Goal: Information Seeking & Learning: Learn about a topic

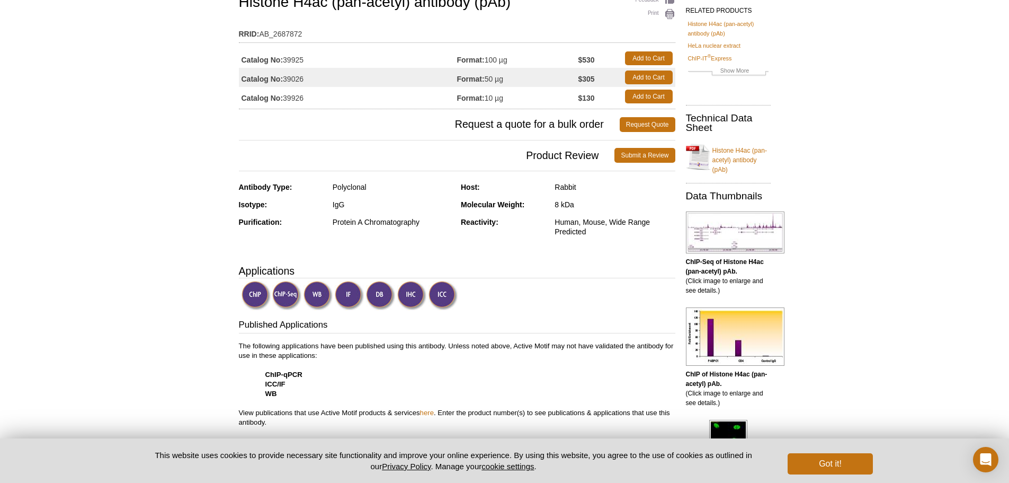
scroll to position [212, 0]
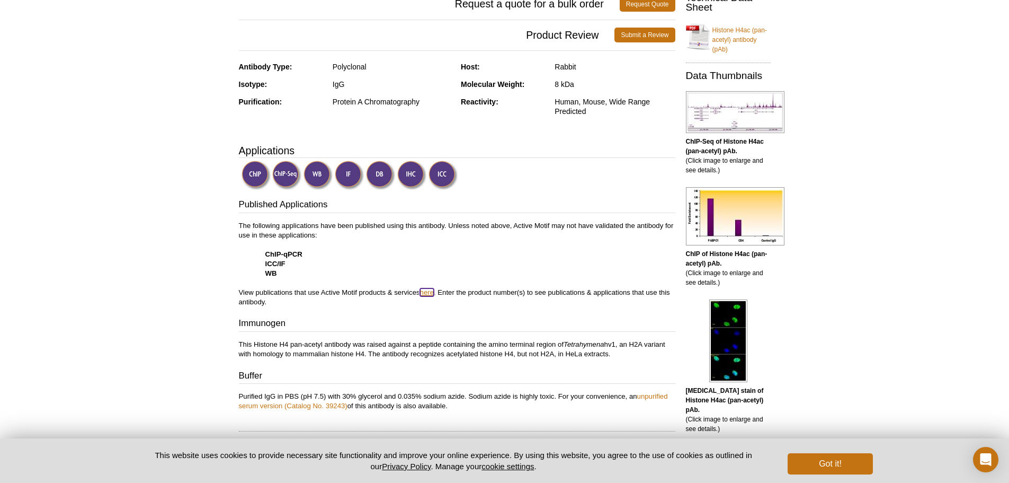
click at [433, 292] on link "here" at bounding box center [427, 292] width 14 height 8
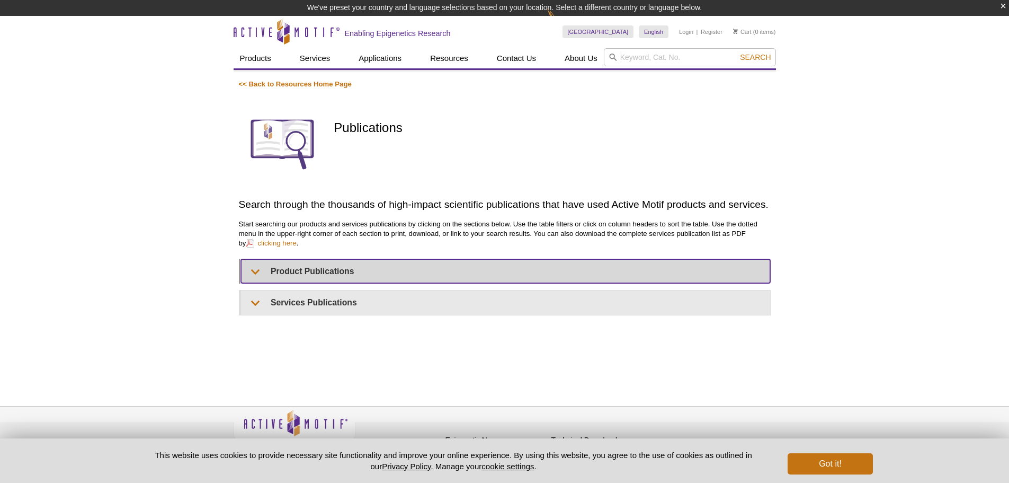
click at [347, 270] on summary "Product Publications" at bounding box center [505, 271] width 529 height 24
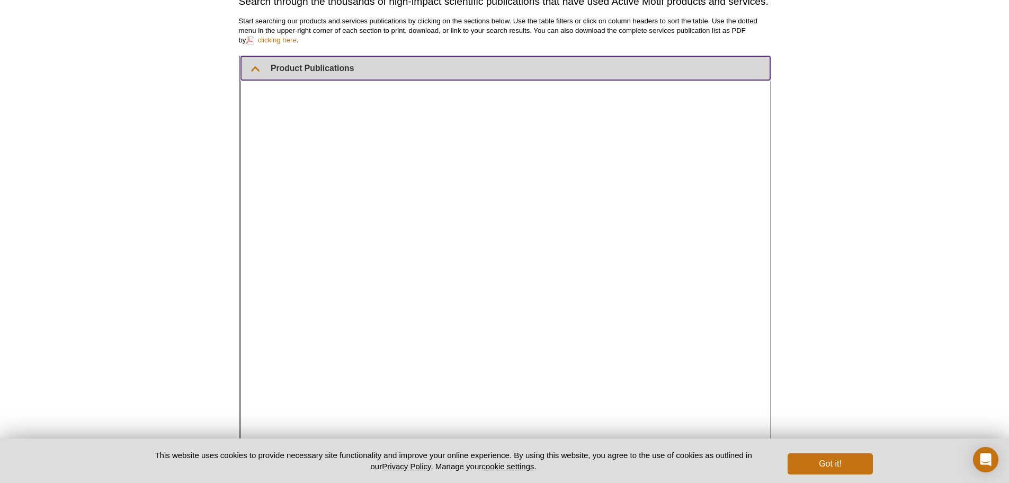
scroll to position [196, 0]
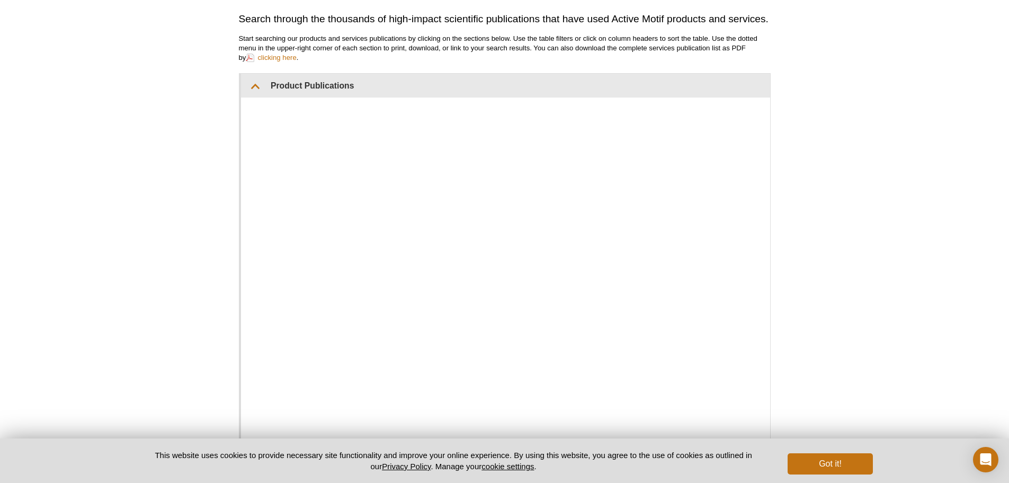
click at [866, 175] on div "Active Motif Logo Enabling Epigenetics Research 0 Search Skip to content Active…" at bounding box center [504, 250] width 1009 height 841
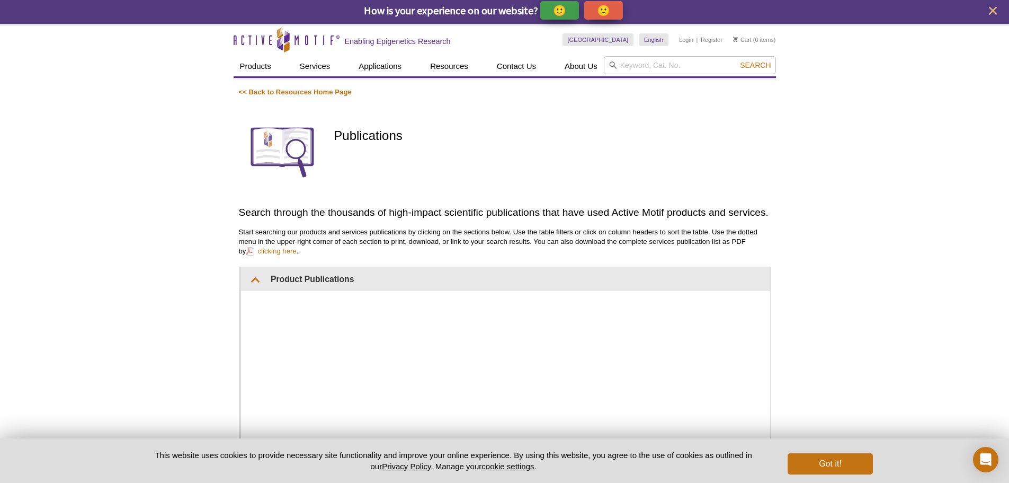
scroll to position [0, 0]
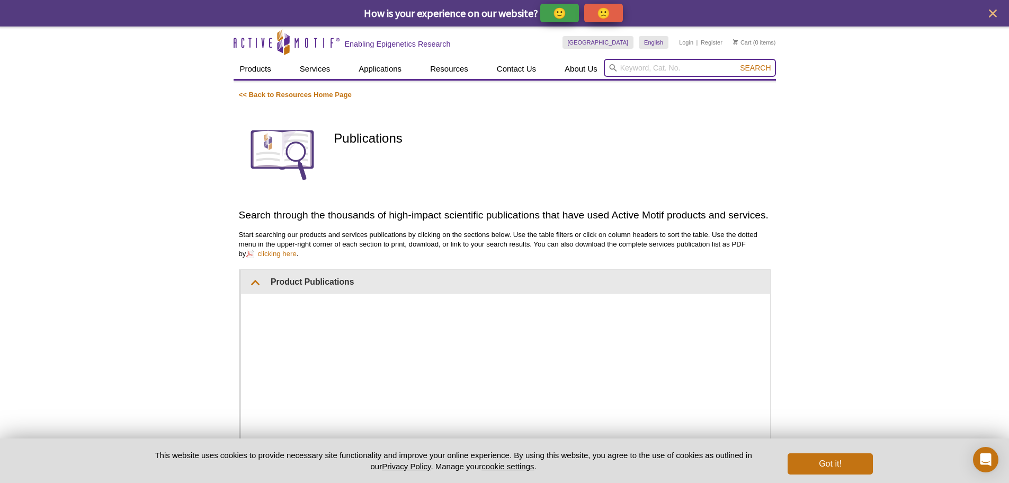
click at [634, 70] on input "search" at bounding box center [690, 68] width 172 height 18
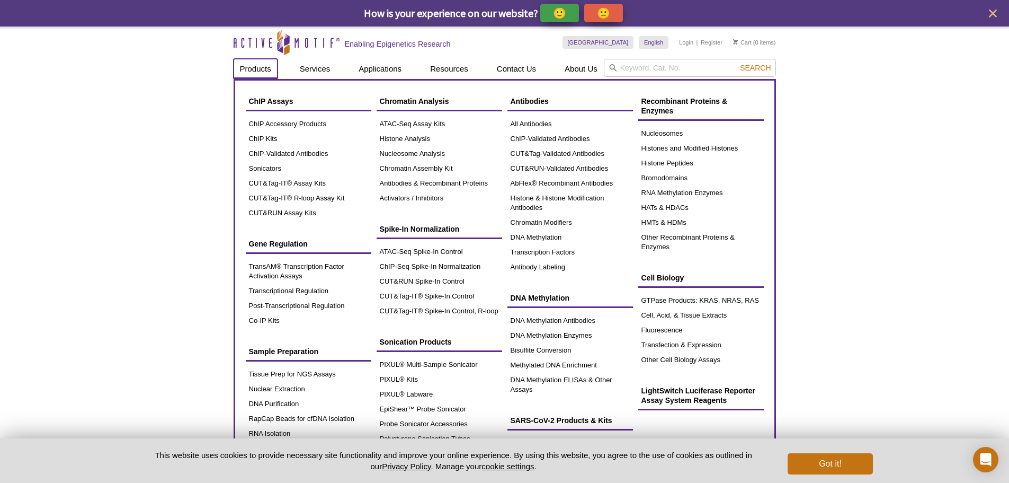
click at [242, 72] on link "Products" at bounding box center [256, 69] width 44 height 20
